Goal: Task Accomplishment & Management: Use online tool/utility

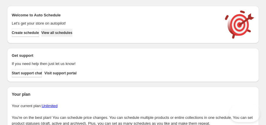
click at [72, 33] on span "View all schedules" at bounding box center [56, 33] width 31 height 5
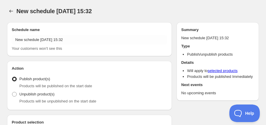
radio input "true"
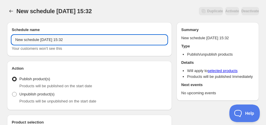
click at [40, 38] on input "New schedule [DATE] 15:32" at bounding box center [89, 39] width 155 height 9
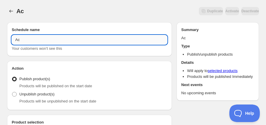
type input "A"
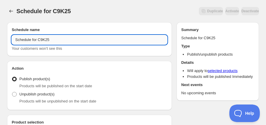
drag, startPoint x: 40, startPoint y: 40, endPoint x: 62, endPoint y: 41, distance: 22.6
click at [62, 41] on input "Schedule for C9K25" at bounding box center [89, 39] width 155 height 9
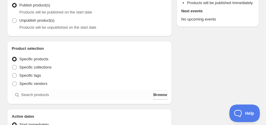
scroll to position [80, 0]
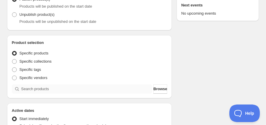
type input "Schedule for C9K25"
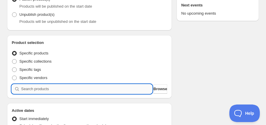
click at [49, 93] on input "search" at bounding box center [86, 88] width 131 height 9
paste input "C9K25"
type input "C9K25"
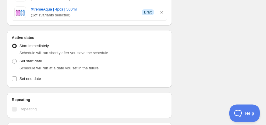
scroll to position [507, 0]
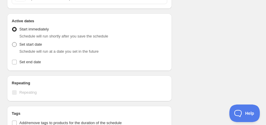
click at [36, 43] on span "Set start date" at bounding box center [30, 44] width 23 height 4
click at [12, 43] on input "Set start date" at bounding box center [12, 42] width 0 height 0
radio input "true"
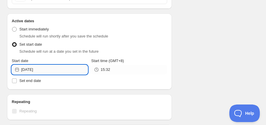
click at [42, 70] on input "[DATE]" at bounding box center [54, 69] width 67 height 9
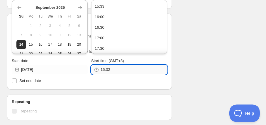
click at [108, 66] on input "15:32" at bounding box center [134, 69] width 67 height 9
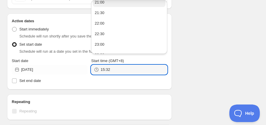
scroll to position [128, 0]
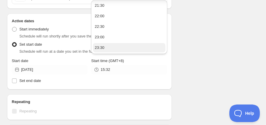
click at [103, 48] on div "23:30" at bounding box center [100, 48] width 10 height 6
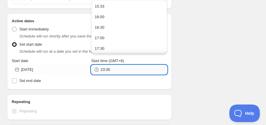
drag, startPoint x: 107, startPoint y: 67, endPoint x: 114, endPoint y: 67, distance: 6.5
click at [114, 67] on input "23:30" at bounding box center [134, 69] width 67 height 9
type input "23:55"
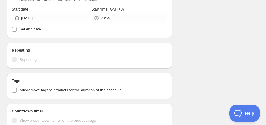
scroll to position [560, 0]
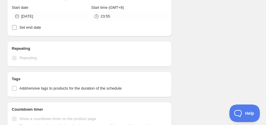
click at [31, 25] on span "Set end date" at bounding box center [30, 27] width 22 height 4
click at [17, 25] on input "Set end date" at bounding box center [14, 27] width 5 height 5
checkbox input "true"
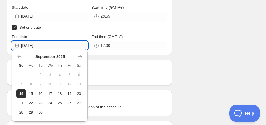
click at [36, 44] on input "[DATE]" at bounding box center [54, 45] width 67 height 9
click at [49, 92] on span "17" at bounding box center [50, 94] width 5 height 5
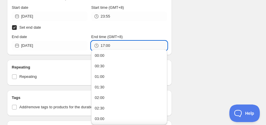
click at [109, 44] on input "17:00" at bounding box center [134, 45] width 67 height 9
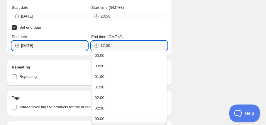
click at [71, 43] on input "[DATE]" at bounding box center [54, 45] width 67 height 9
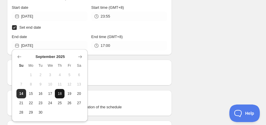
click at [61, 92] on span "18" at bounding box center [59, 94] width 5 height 5
type input "[DATE]"
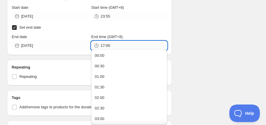
click at [104, 44] on input "17:00" at bounding box center [134, 45] width 67 height 9
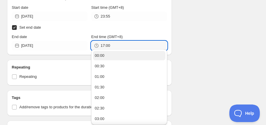
click at [101, 55] on div "00:00" at bounding box center [100, 56] width 10 height 6
type input "00:00"
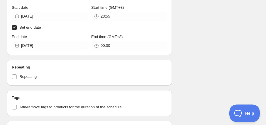
click at [24, 105] on span "Add/remove tags to products for the duration of the schedule" at bounding box center [70, 107] width 102 height 4
click at [17, 105] on input "Add/remove tags to products for the duration of the schedule" at bounding box center [14, 107] width 5 height 5
checkbox input "true"
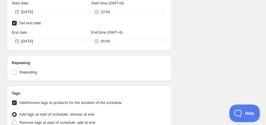
scroll to position [640, 0]
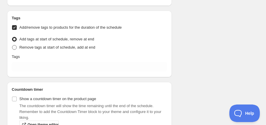
click at [20, 45] on span "Remove tags at start of schedule, add at end" at bounding box center [57, 47] width 76 height 4
click at [12, 45] on input "Remove tags at start of schedule, add at end" at bounding box center [12, 45] width 0 height 0
radio input "true"
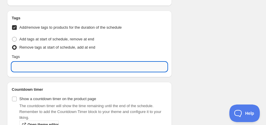
click at [38, 64] on input "text" at bounding box center [89, 66] width 155 height 9
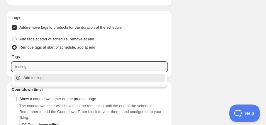
click at [37, 74] on div "Add testing" at bounding box center [89, 78] width 153 height 12
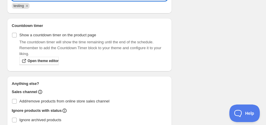
scroll to position [744, 0]
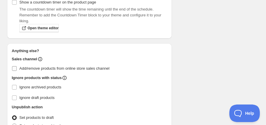
type input "testing"
click at [35, 67] on span "Add/remove products from online store sales channel" at bounding box center [64, 68] width 90 height 4
click at [17, 67] on input "Add/remove products from online store sales channel" at bounding box center [14, 68] width 5 height 5
checkbox input "true"
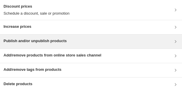
click at [40, 44] on div "Publish and/or unpublish products" at bounding box center [35, 41] width 63 height 7
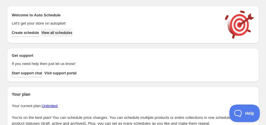
click at [54, 32] on span "View all schedules" at bounding box center [56, 33] width 31 height 5
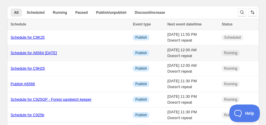
click at [35, 53] on link "Schedule for A6564 14 Sept 2025" at bounding box center [34, 53] width 46 height 4
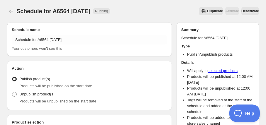
click at [190, 7] on div "Schedule for A6564 14 Sept 2025. This page is ready Schedule for A6564 14 Sept …" at bounding box center [133, 11] width 252 height 22
click at [207, 9] on span "Duplicate" at bounding box center [215, 11] width 16 height 5
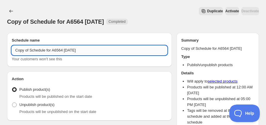
drag, startPoint x: 67, startPoint y: 50, endPoint x: 55, endPoint y: 50, distance: 12.0
click at [55, 50] on input "Copy of Schedule for A6564 14 Sept 2025" at bounding box center [89, 50] width 155 height 9
paste input "5"
click at [72, 50] on input "Copy of Schedule for A6565 14 Sept 2025" at bounding box center [89, 50] width 155 height 9
drag, startPoint x: 31, startPoint y: 50, endPoint x: 4, endPoint y: 49, distance: 27.3
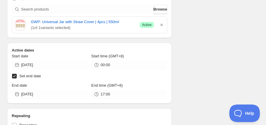
scroll to position [160, 0]
type input "Schedule for A6565 15 Sept 2025"
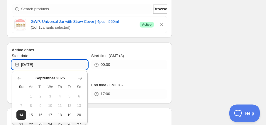
click at [52, 65] on input "2025-09-14" at bounding box center [54, 64] width 67 height 9
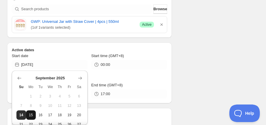
click at [32, 116] on span "15" at bounding box center [30, 115] width 5 height 5
type input "2025-09-15"
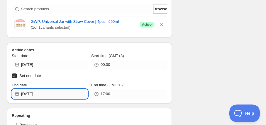
click at [50, 91] on input "[DATE]" at bounding box center [54, 93] width 67 height 9
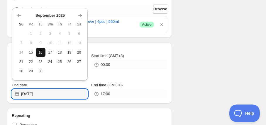
click at [38, 55] on button "16" at bounding box center [41, 52] width 10 height 9
type input "2025-09-16"
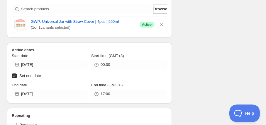
click at [139, 88] on div "End time (GMT+8) 17:00" at bounding box center [129, 90] width 76 height 16
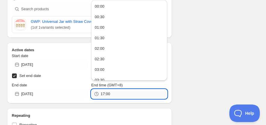
click at [136, 93] on input "17:00" at bounding box center [134, 93] width 67 height 9
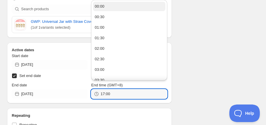
click at [132, 4] on button "00:00" at bounding box center [129, 6] width 72 height 9
type input "00:00"
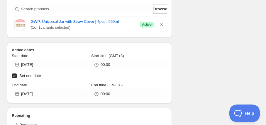
click at [222, 29] on div "Schedule name Schedule for A6565 15 Sept 2025 Your customers won't see this Act…" at bounding box center [130, 119] width 257 height 523
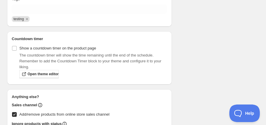
scroll to position [346, 0]
